Goal: Information Seeking & Learning: Understand process/instructions

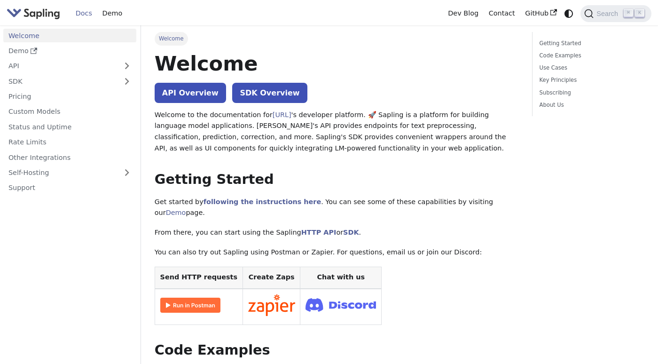
click at [42, 14] on img "Main" at bounding box center [34, 14] width 54 height 14
click at [42, 13] on img "Main" at bounding box center [34, 14] width 54 height 14
click at [117, 13] on link "Demo" at bounding box center [112, 13] width 30 height 15
click at [134, 68] on button "Expand sidebar category 'API'" at bounding box center [126, 66] width 19 height 14
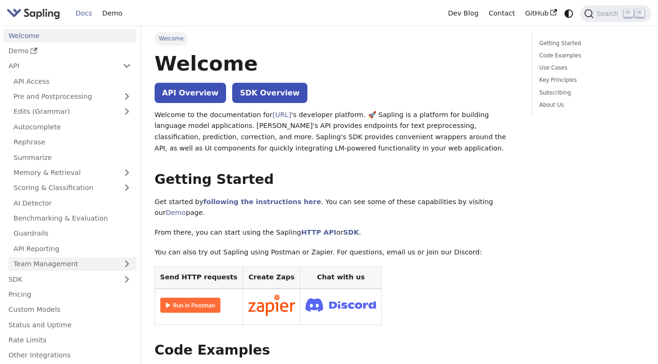
click at [44, 264] on link "Team Management" at bounding box center [72, 264] width 128 height 14
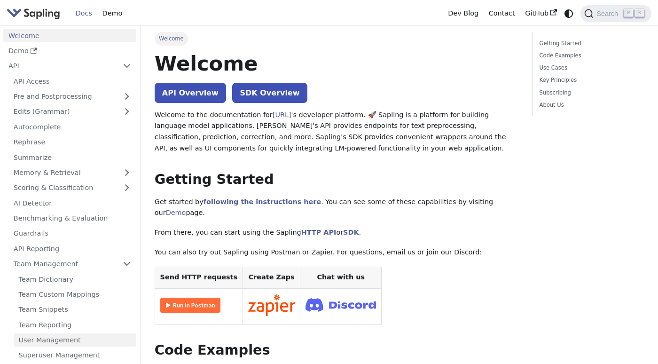
click at [58, 340] on link "User Management" at bounding box center [75, 340] width 123 height 14
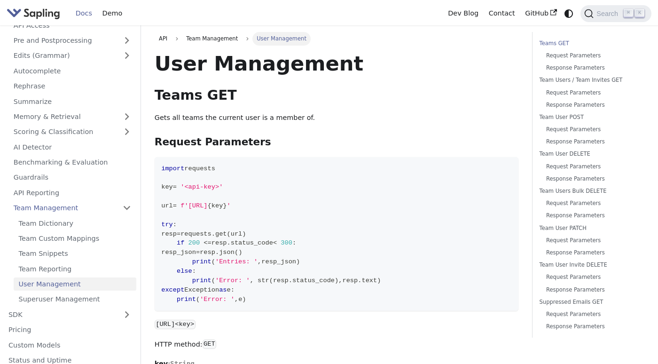
scroll to position [56, 0]
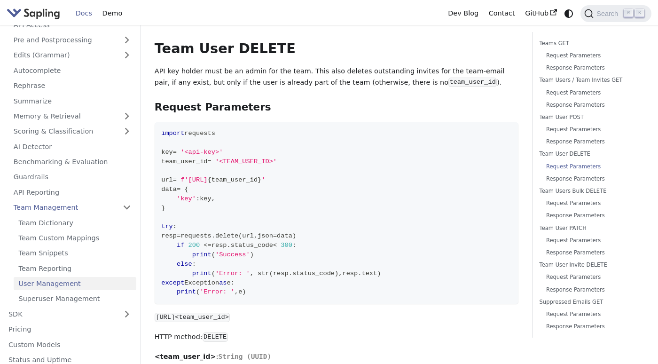
scroll to position [2237, 0]
click at [581, 192] on link "Team Users Bulk DELETE" at bounding box center [589, 191] width 101 height 9
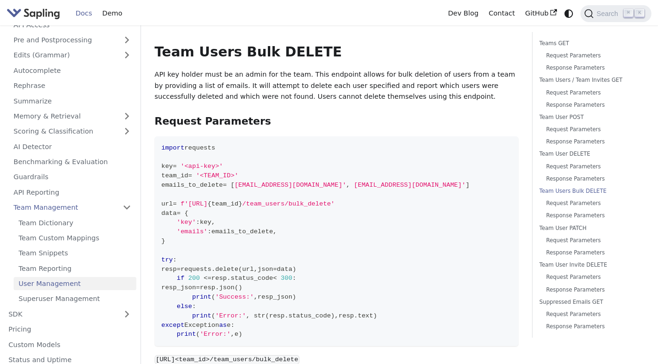
click at [573, 112] on ul "Teams GET Request Parameters Response Parameters Team Users / Team Invites GET …" at bounding box center [588, 184] width 112 height 305
click at [573, 116] on link "Team User POST" at bounding box center [589, 117] width 101 height 9
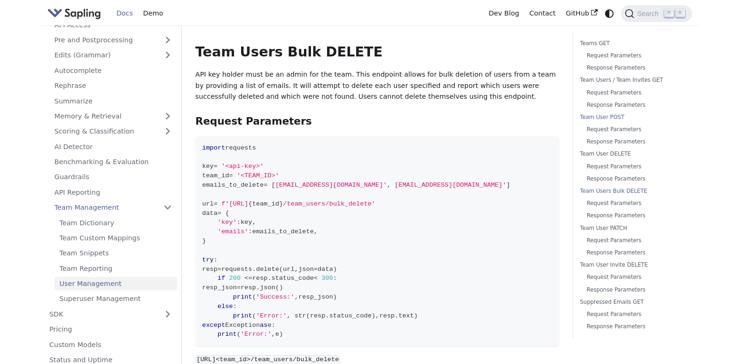
scroll to position [1211, 0]
